Goal: Task Accomplishment & Management: Use online tool/utility

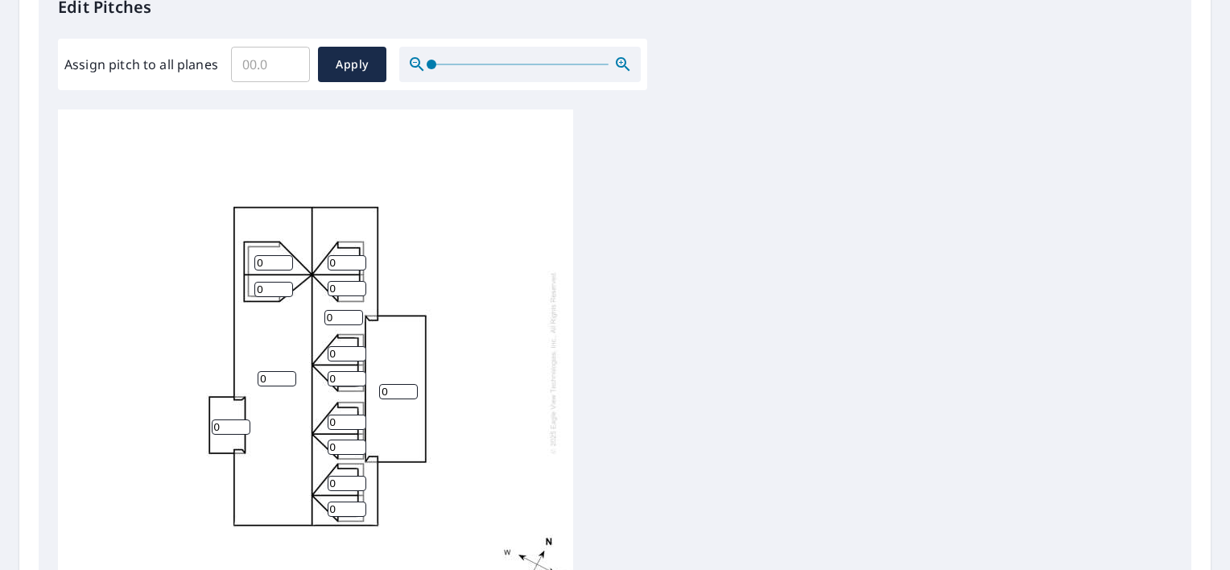
scroll to position [16, 0]
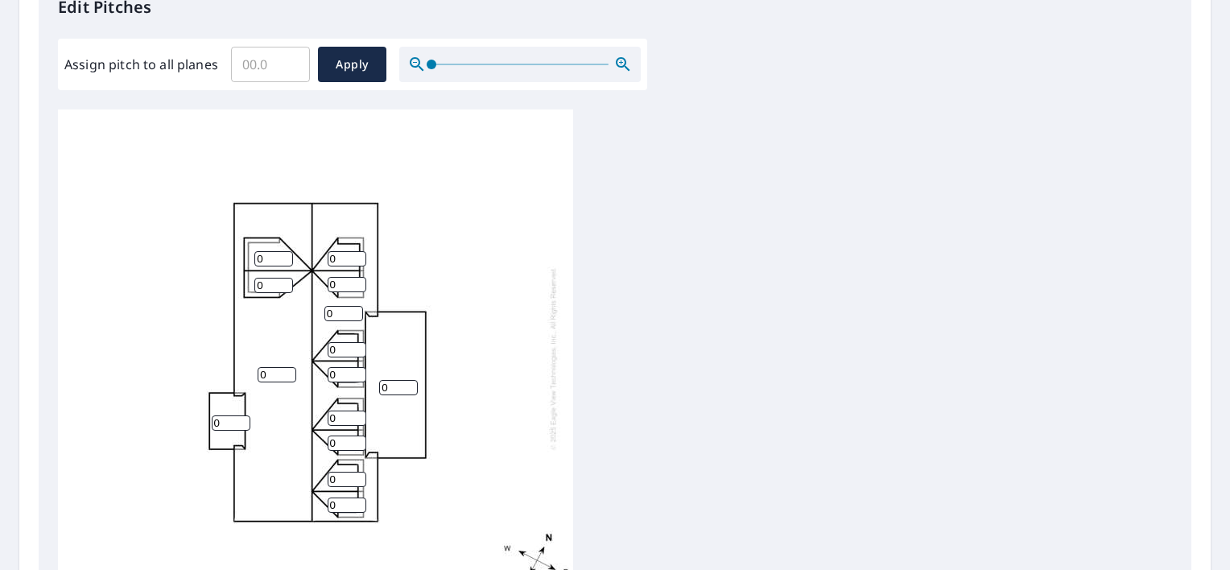
click at [399, 380] on input "0" at bounding box center [398, 387] width 39 height 15
type input "4"
click at [269, 251] on input "0" at bounding box center [273, 258] width 39 height 15
type input "10"
click at [271, 278] on input "0" at bounding box center [273, 285] width 39 height 15
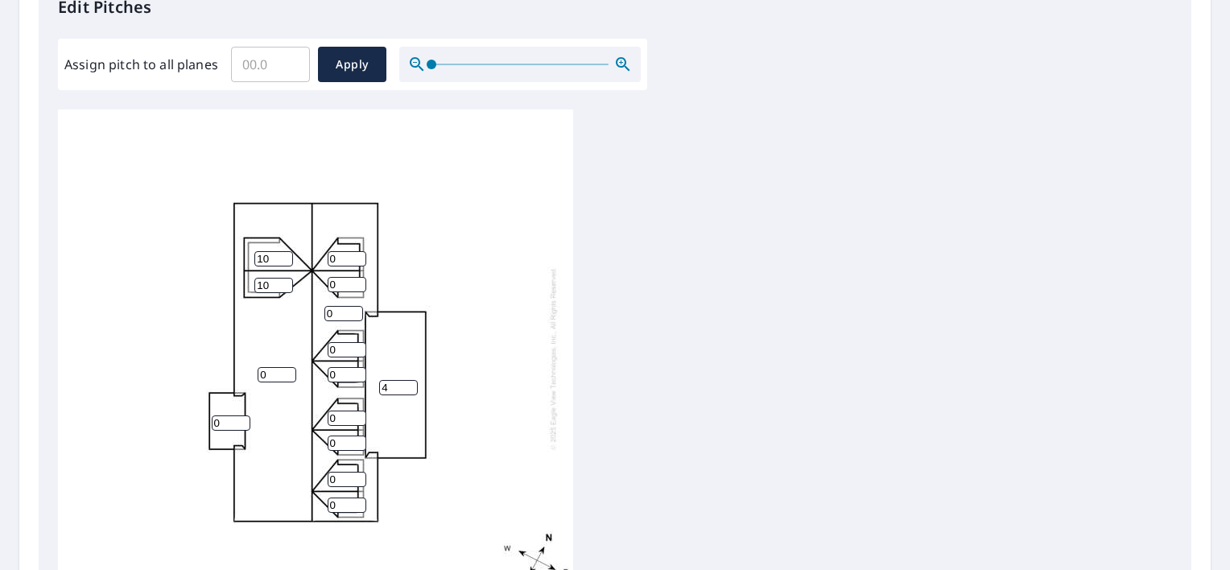
type input "10"
click at [338, 251] on input "0" at bounding box center [347, 258] width 39 height 15
type input "10"
click at [345, 277] on input "0" at bounding box center [347, 284] width 39 height 15
type input "10"
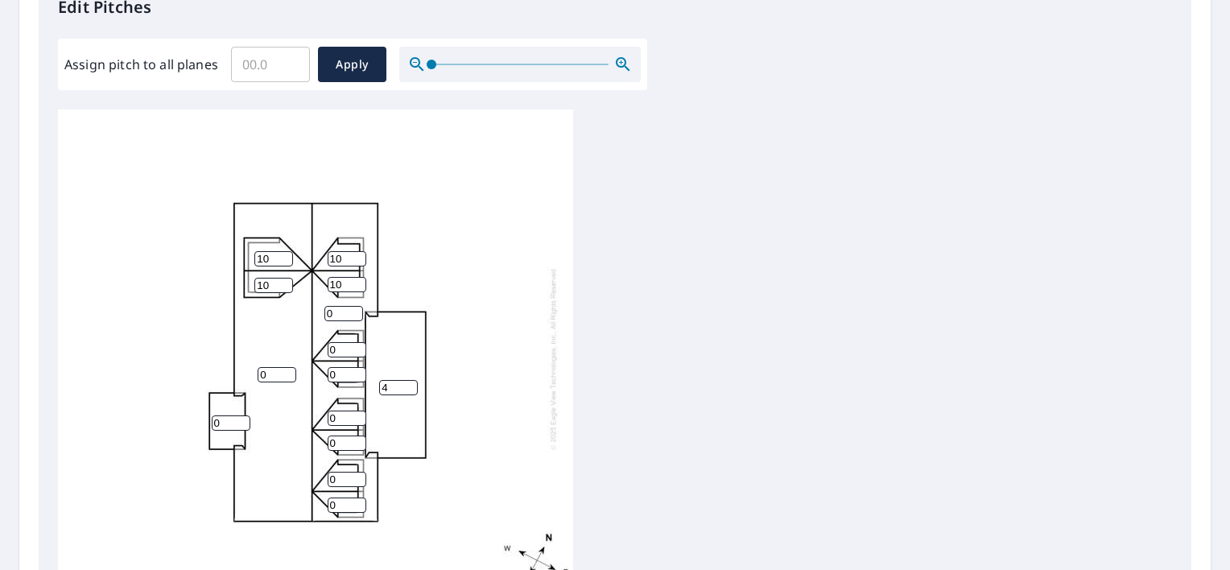
click at [338, 306] on input "0" at bounding box center [343, 313] width 39 height 15
type input "12"
click at [342, 342] on input "0" at bounding box center [347, 349] width 39 height 15
type input "10"
click at [345, 367] on input "0" at bounding box center [347, 374] width 39 height 15
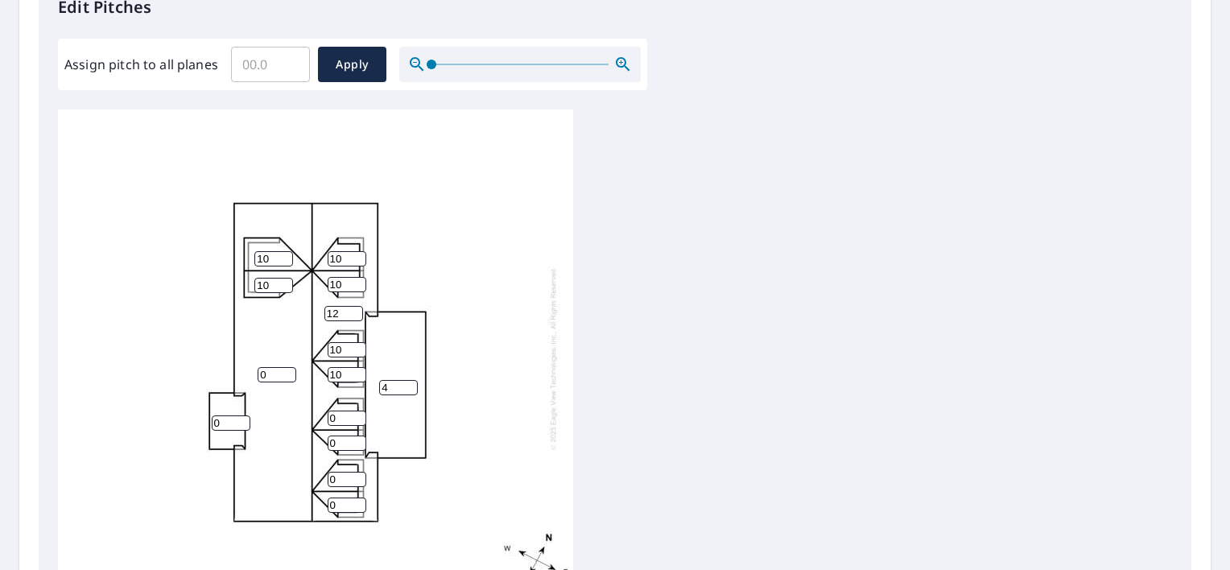
type input "10"
click at [271, 367] on input "0" at bounding box center [277, 374] width 39 height 15
type input "12"
click at [224, 415] on input "0" at bounding box center [231, 422] width 39 height 15
type input "1"
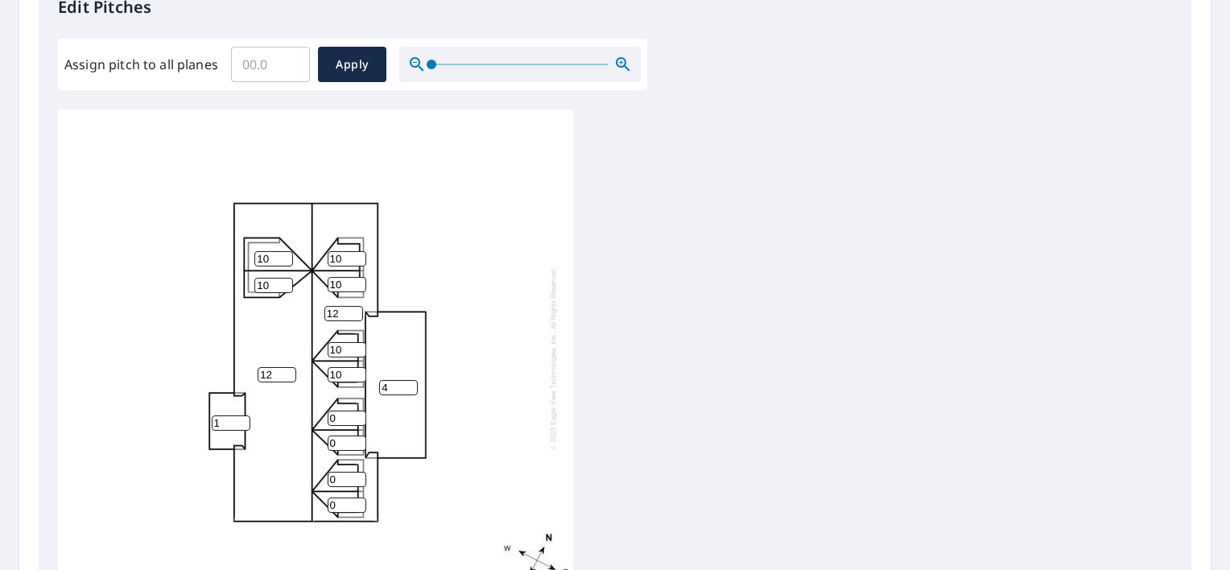
click at [346, 411] on input "0" at bounding box center [347, 418] width 39 height 15
type input "10"
click at [340, 436] on input "0" at bounding box center [347, 443] width 39 height 15
click at [335, 436] on input "010" at bounding box center [347, 443] width 39 height 15
type input "10"
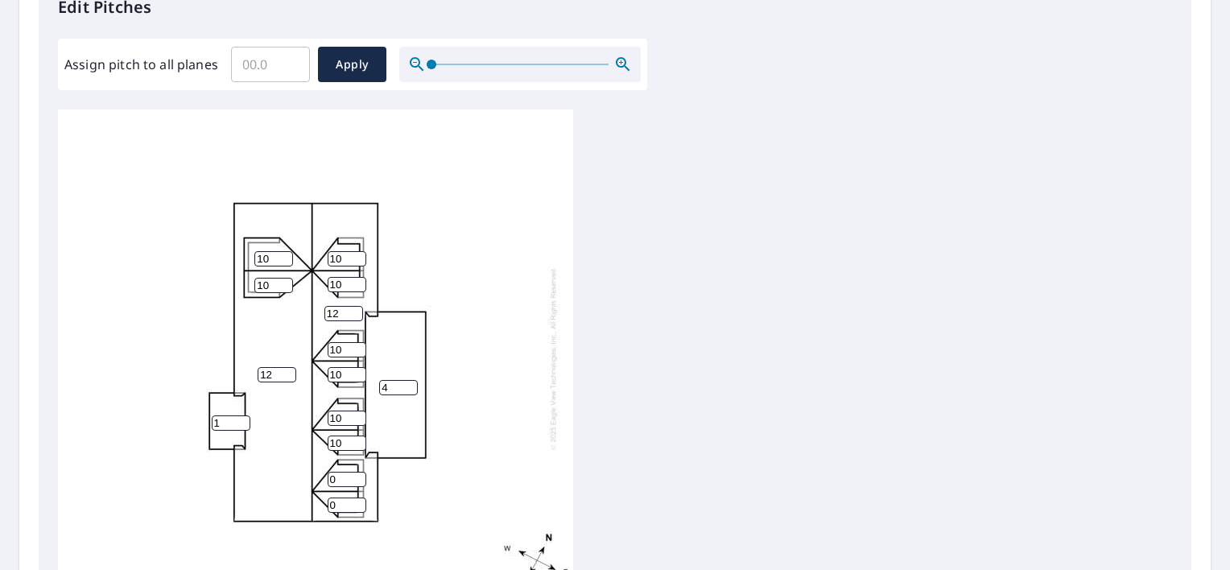
click at [341, 472] on input "0" at bounding box center [347, 479] width 39 height 15
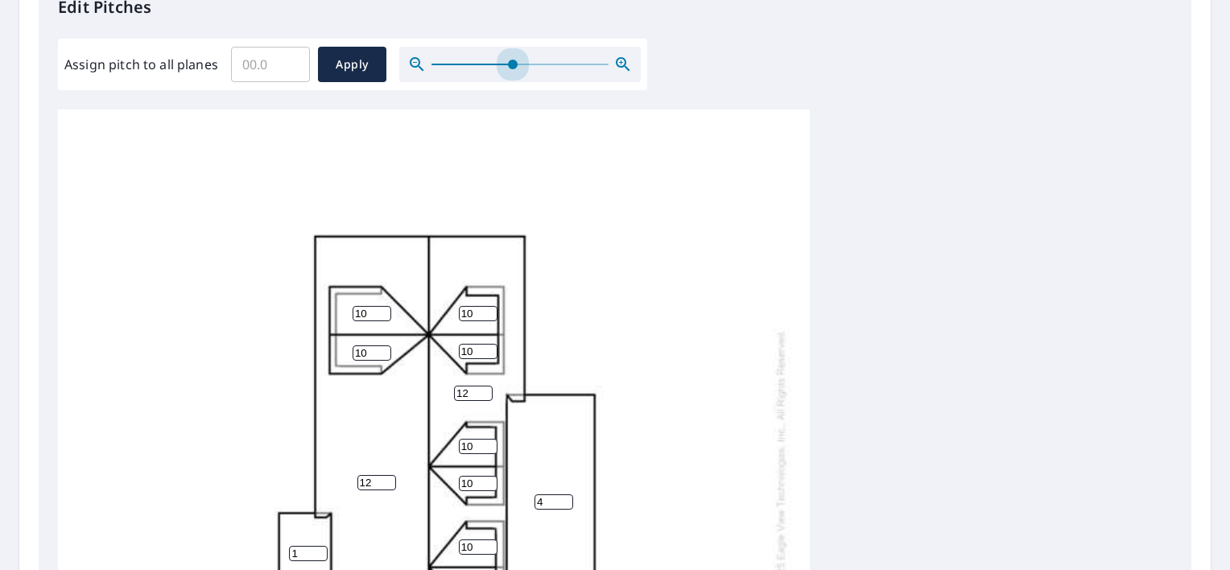
drag, startPoint x: 425, startPoint y: 68, endPoint x: 512, endPoint y: 94, distance: 90.7
click at [512, 94] on div "Edit Pitches Assign pitch to all planes ​ Apply 12 12 4 1 10 10 10 0 10 10 10 1…" at bounding box center [615, 305] width 1153 height 659
drag, startPoint x: 600, startPoint y: 278, endPoint x: 595, endPoint y: 238, distance: 39.7
click at [595, 238] on div "12 12 4 1 10 10 10 0 10 10 10 10 0 10" at bounding box center [434, 462] width 752 height 738
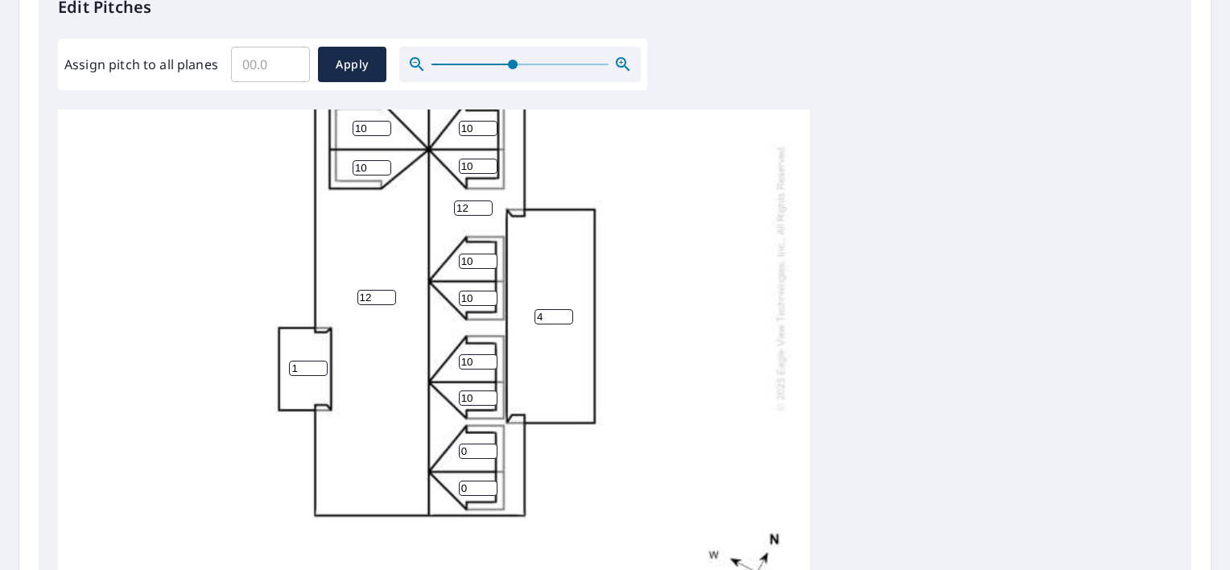
scroll to position [204, 0]
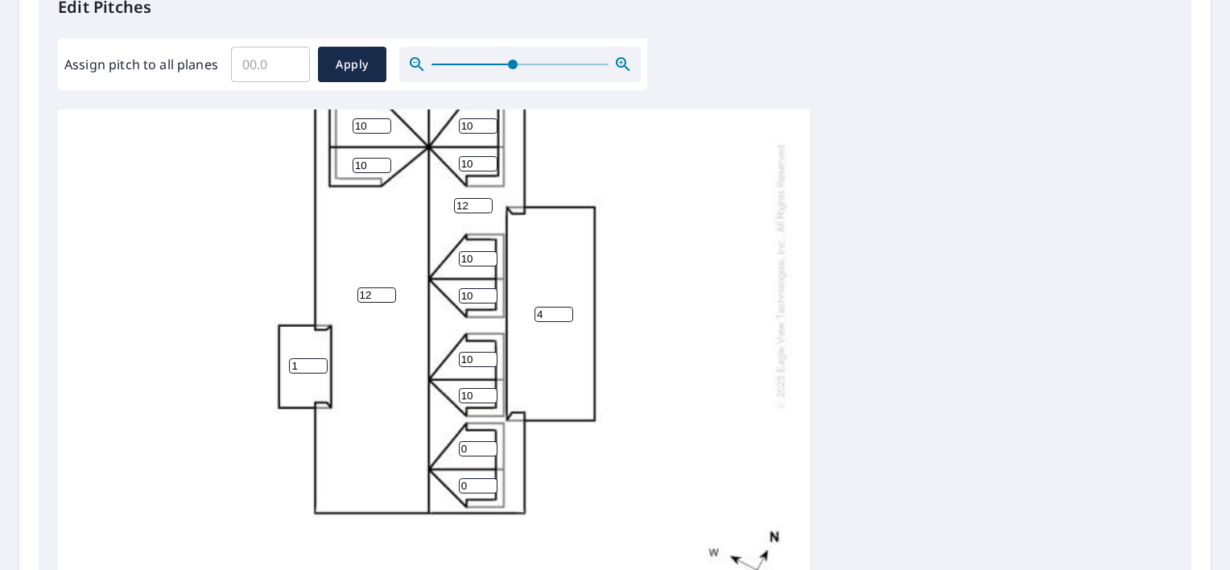
click at [467, 451] on input "0" at bounding box center [478, 448] width 39 height 15
type input "10"
click at [469, 487] on input "0" at bounding box center [478, 485] width 39 height 15
type input "10"
click at [1045, 294] on div "12 12 4 1 10 10 10 10 10 10 10 10 10 10" at bounding box center [615, 363] width 1114 height 506
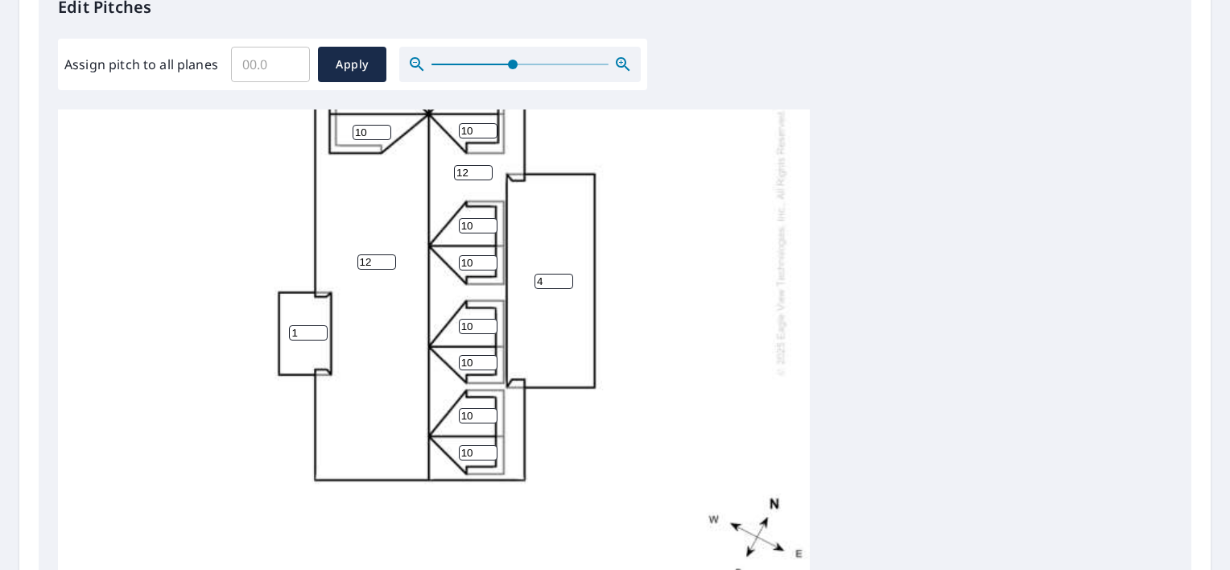
scroll to position [0, 0]
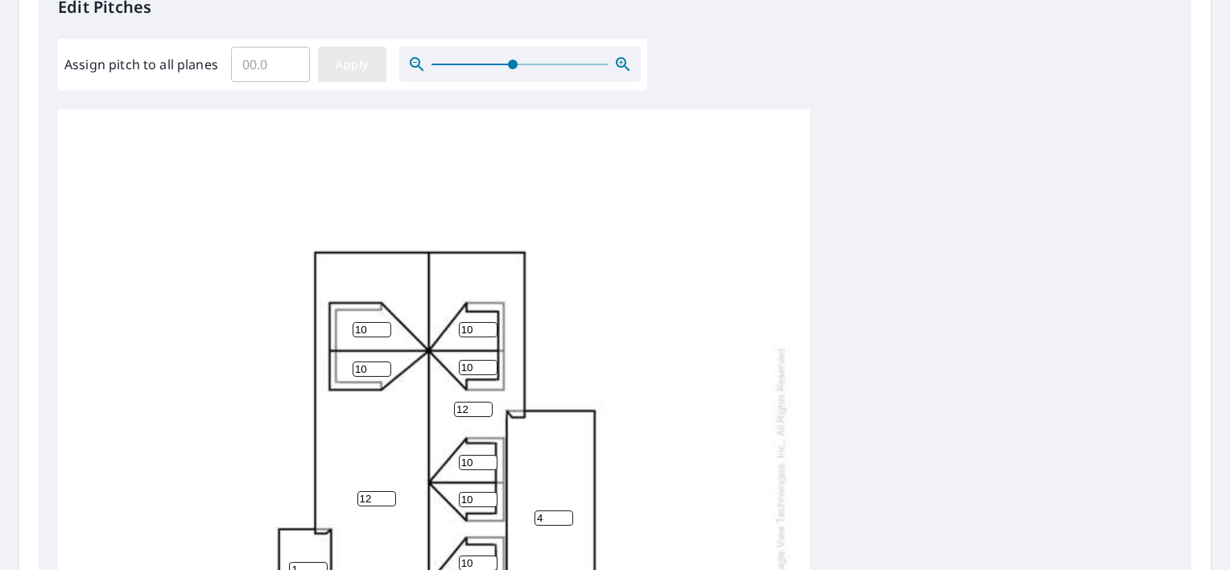
click at [364, 64] on span "Apply" at bounding box center [352, 65] width 43 height 20
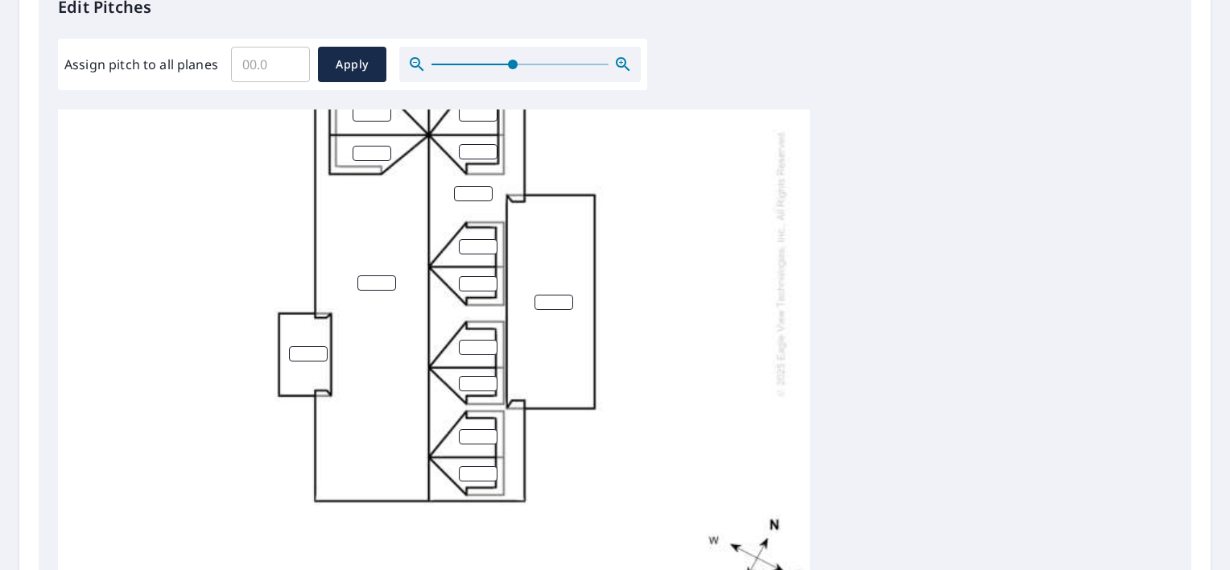
scroll to position [234, 0]
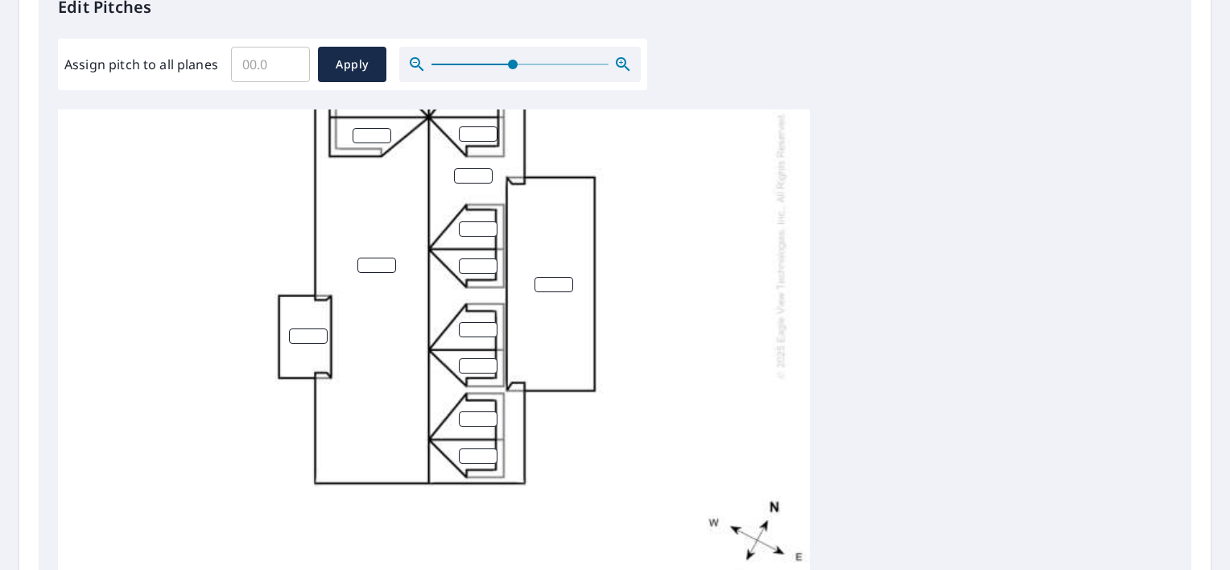
click at [308, 335] on input "number" at bounding box center [308, 336] width 39 height 15
type input "1"
click at [370, 264] on input "number" at bounding box center [377, 265] width 39 height 15
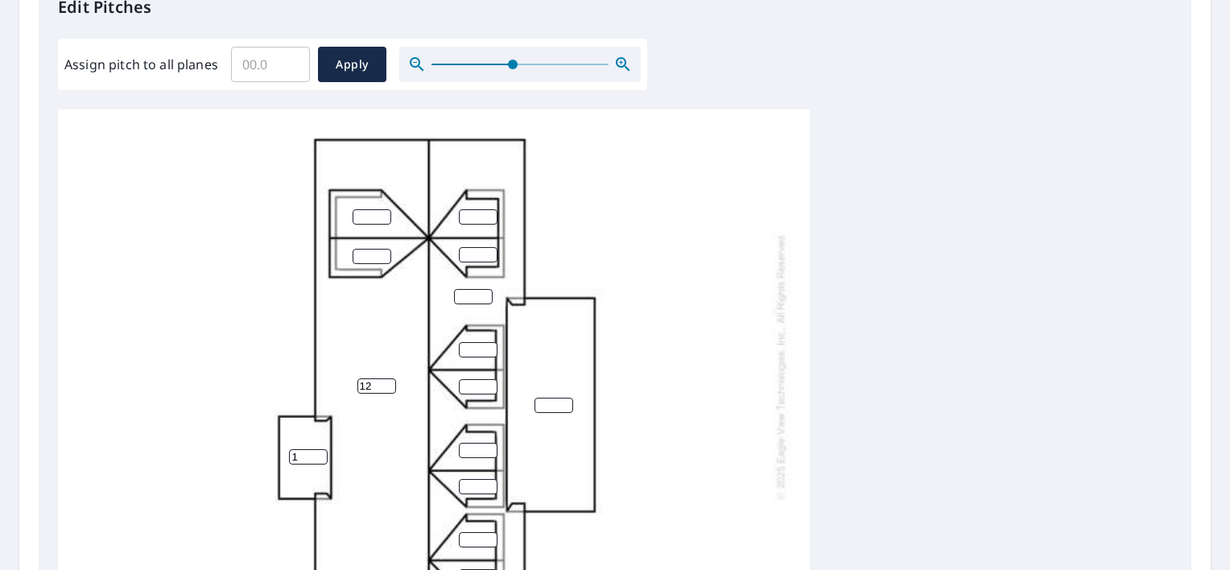
type input "12"
click at [386, 391] on input "12" at bounding box center [377, 385] width 39 height 15
click at [373, 257] on input "number" at bounding box center [372, 256] width 39 height 15
type input "10"
click at [370, 209] on input "number" at bounding box center [372, 216] width 39 height 15
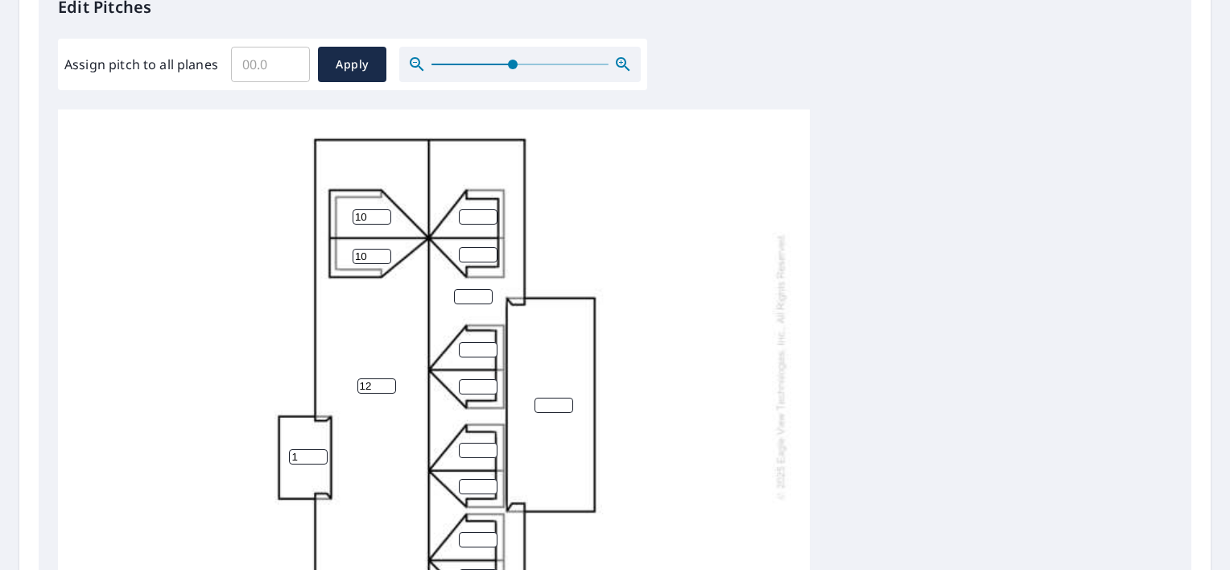
type input "10"
click at [469, 218] on input "number" at bounding box center [478, 216] width 39 height 15
type input "10"
click at [473, 251] on input "number" at bounding box center [478, 254] width 39 height 15
type input "10"
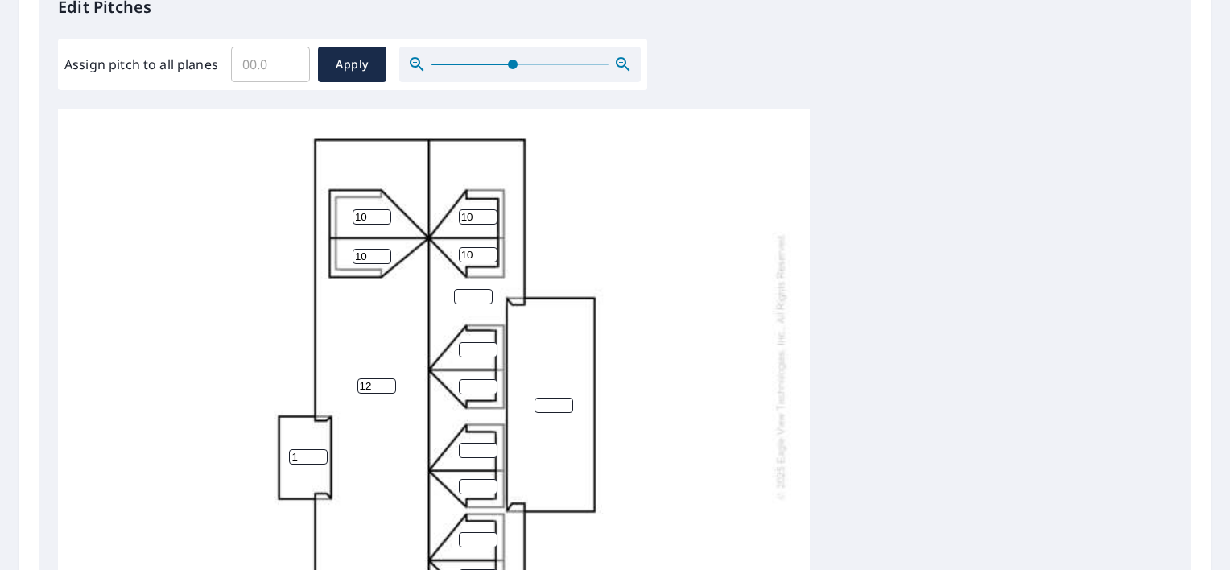
click at [463, 291] on input "number" at bounding box center [473, 296] width 39 height 15
type input "12"
click at [471, 342] on input "number" at bounding box center [478, 349] width 39 height 15
type input "10"
click at [480, 379] on input "number" at bounding box center [478, 386] width 39 height 15
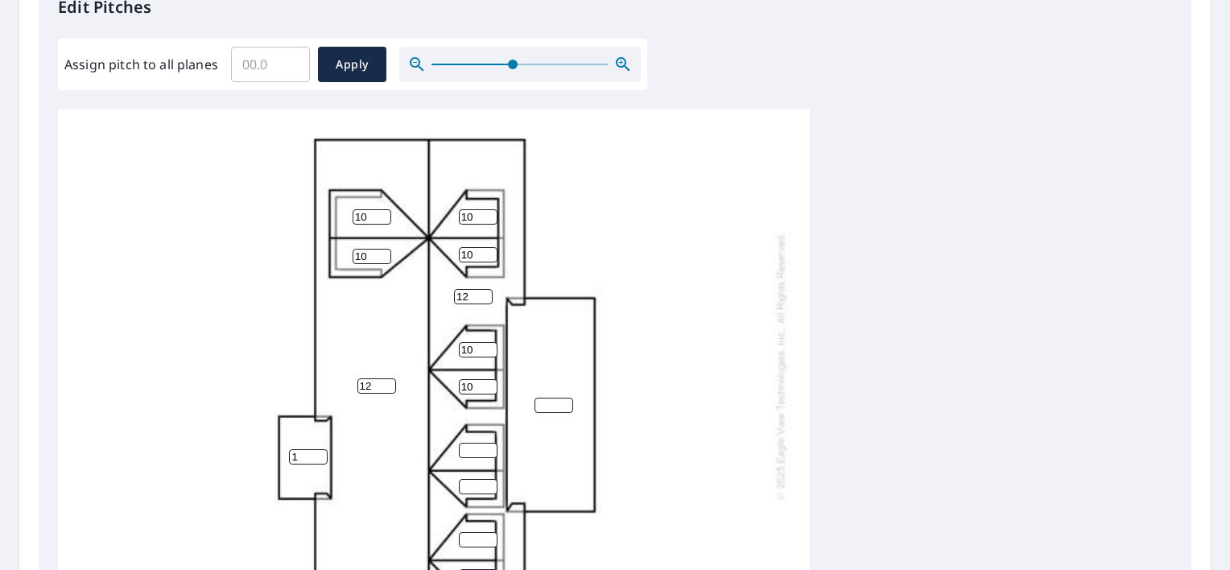
type input "10"
click at [544, 405] on input "number" at bounding box center [554, 405] width 39 height 15
type input "4"
click at [470, 447] on input "number" at bounding box center [478, 450] width 39 height 15
type input "10"
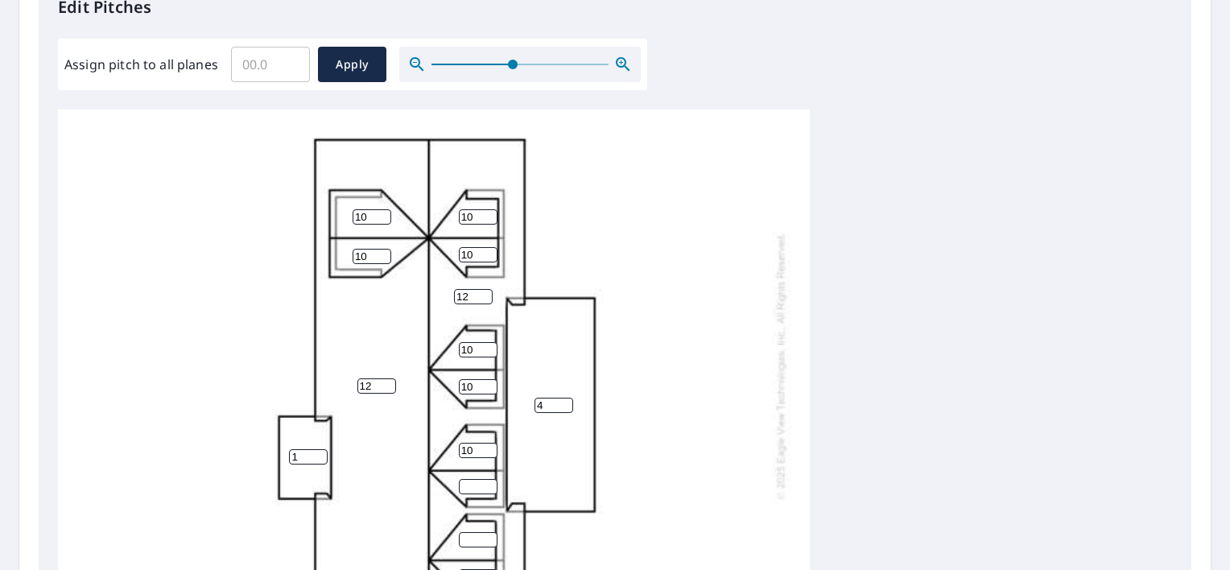
click at [478, 482] on input "number" at bounding box center [478, 486] width 39 height 15
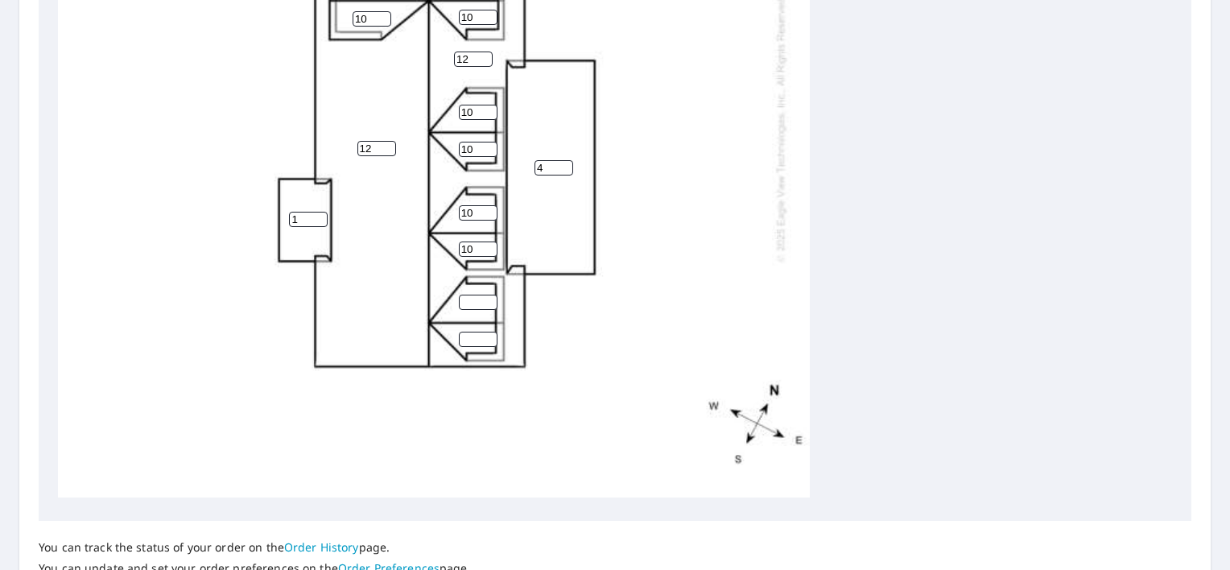
scroll to position [567, 0]
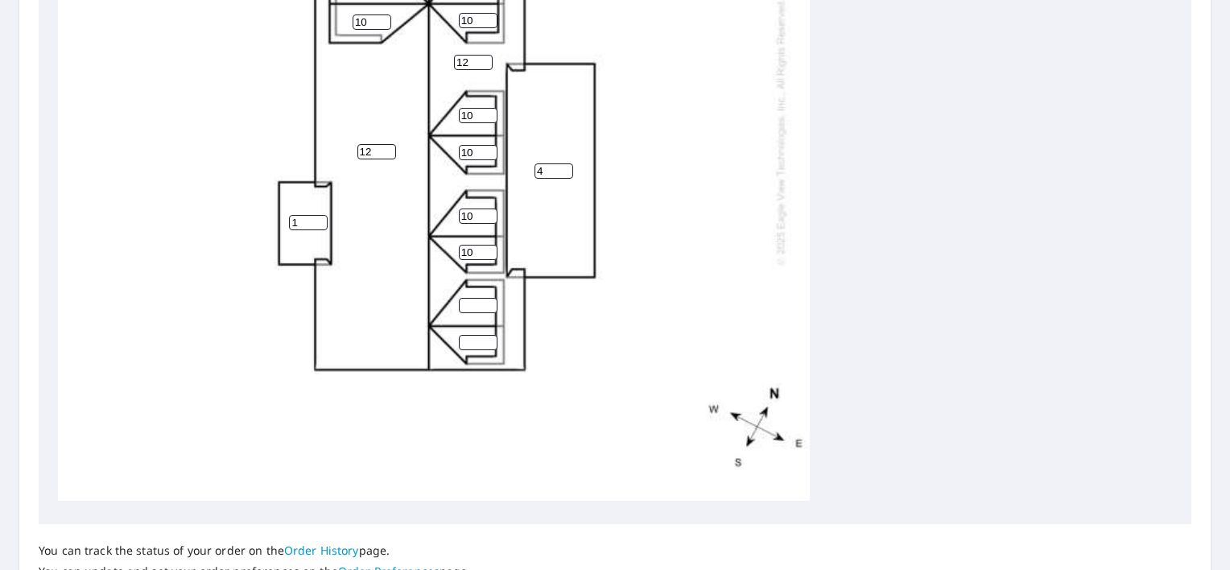
type input "10"
click at [470, 298] on input "number" at bounding box center [478, 305] width 39 height 15
type input "10"
click at [469, 335] on input "number" at bounding box center [478, 342] width 39 height 15
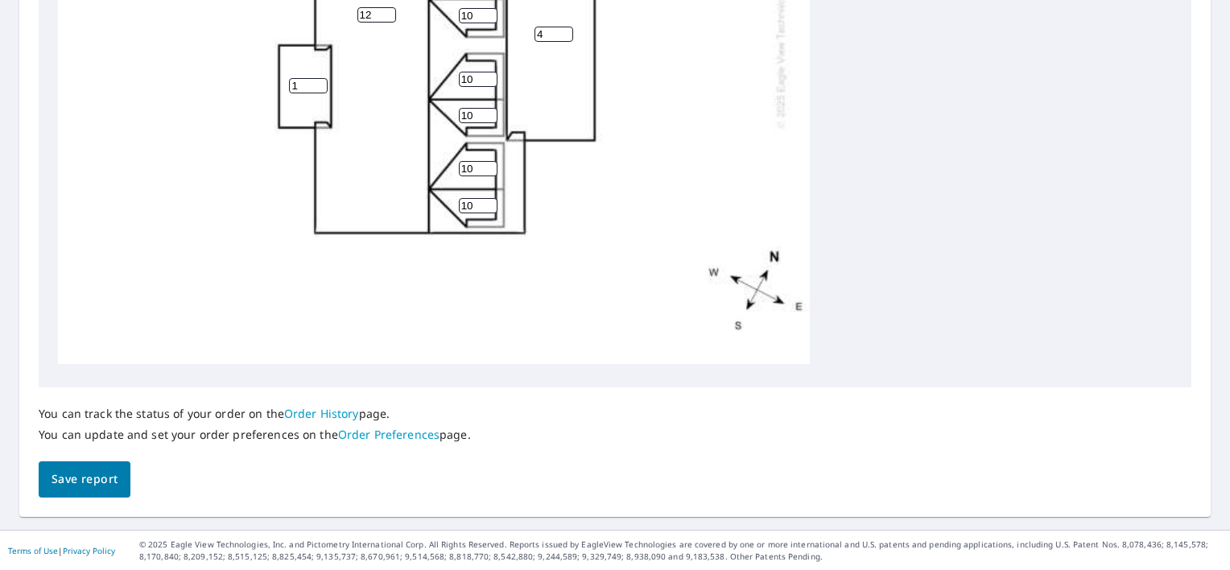
type input "10"
click at [105, 474] on span "Save report" at bounding box center [85, 479] width 66 height 20
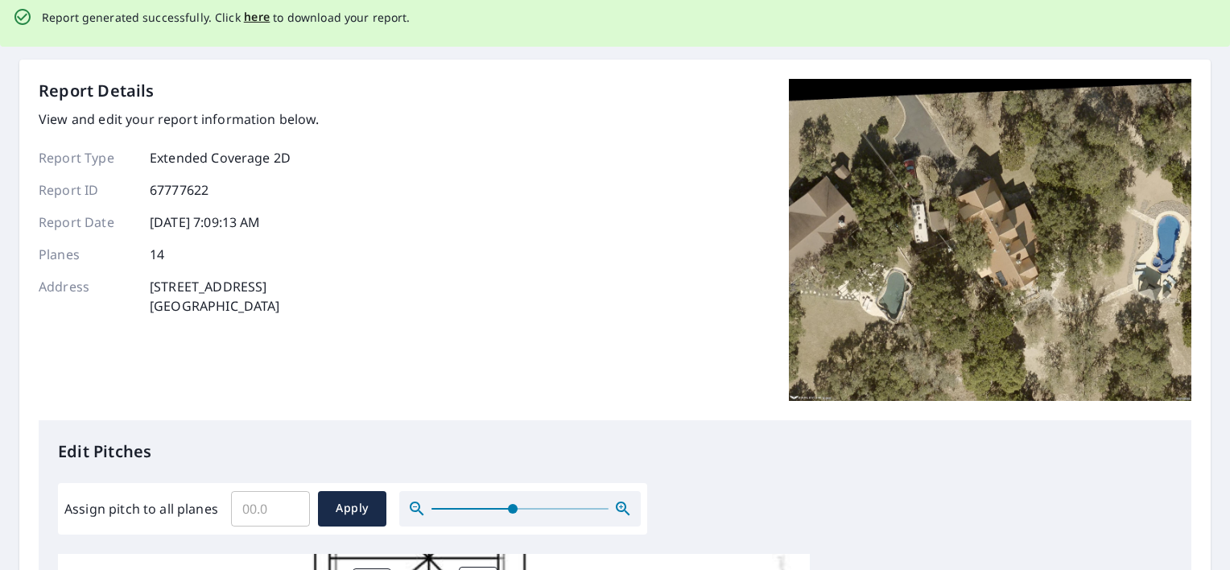
scroll to position [0, 0]
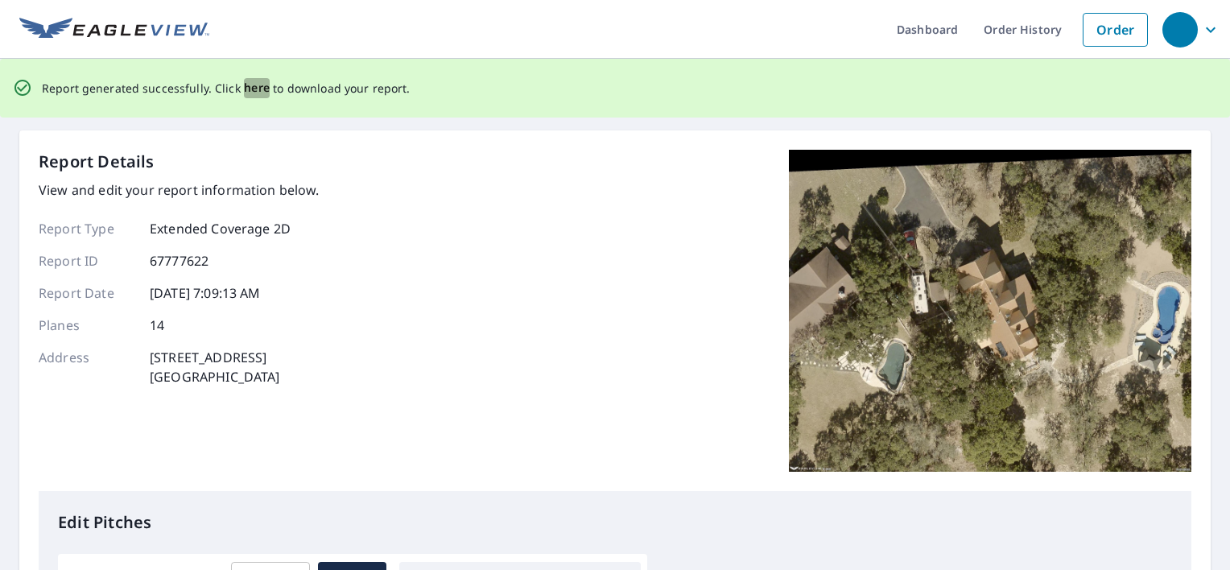
click at [248, 94] on span "here" at bounding box center [257, 88] width 27 height 20
